Goal: Task Accomplishment & Management: Manage account settings

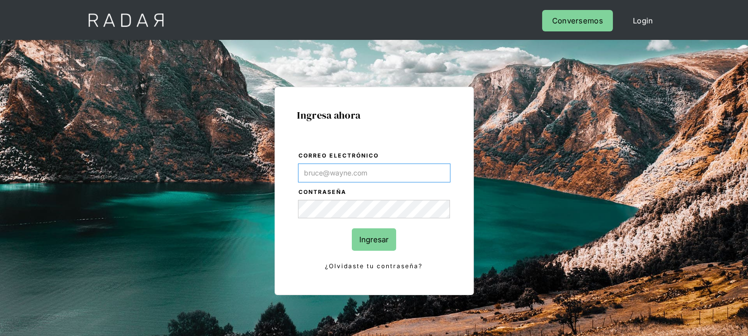
type input "[EMAIL_ADDRESS][DOMAIN_NAME]"
click at [376, 253] on form "Correo electrónico kinta.morioka@monnetpayments.com Contraseña Ingresar ¿Olvida…" at bounding box center [375, 212] width 154 height 122
click at [376, 247] on input "Ingresar" at bounding box center [374, 239] width 44 height 22
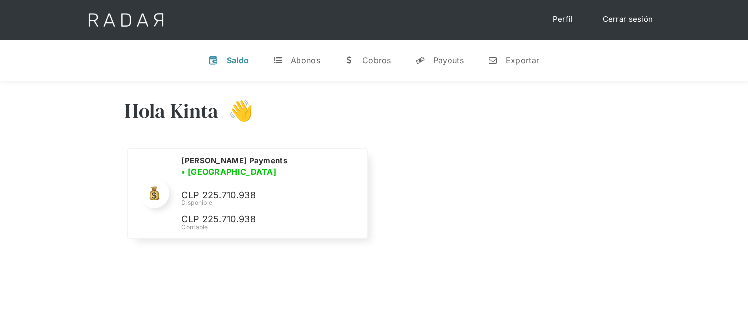
click at [641, 19] on link "Cerrar sesión" at bounding box center [628, 19] width 70 height 19
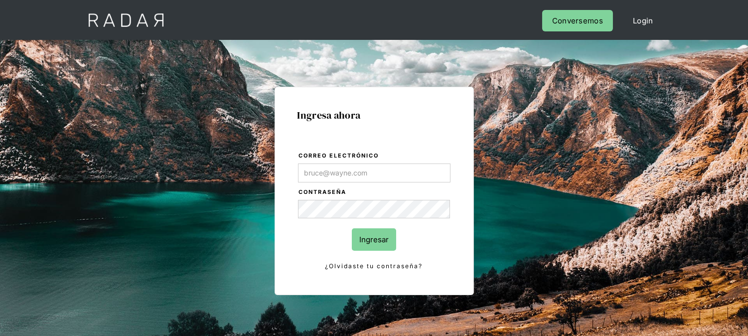
type input "[EMAIL_ADDRESS][DOMAIN_NAME]"
click at [367, 238] on input "Ingresar" at bounding box center [374, 239] width 44 height 22
